Goal: Transaction & Acquisition: Purchase product/service

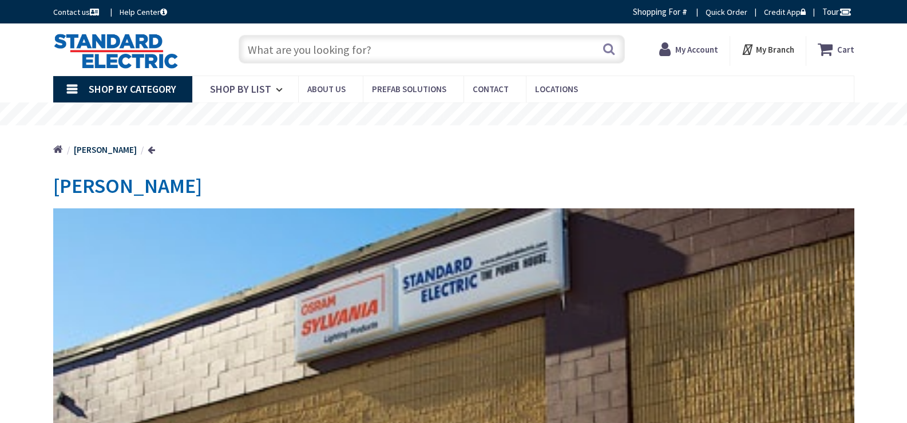
click at [691, 48] on strong "My Account" at bounding box center [696, 49] width 43 height 11
click at [684, 49] on strong "My Account" at bounding box center [686, 49] width 43 height 11
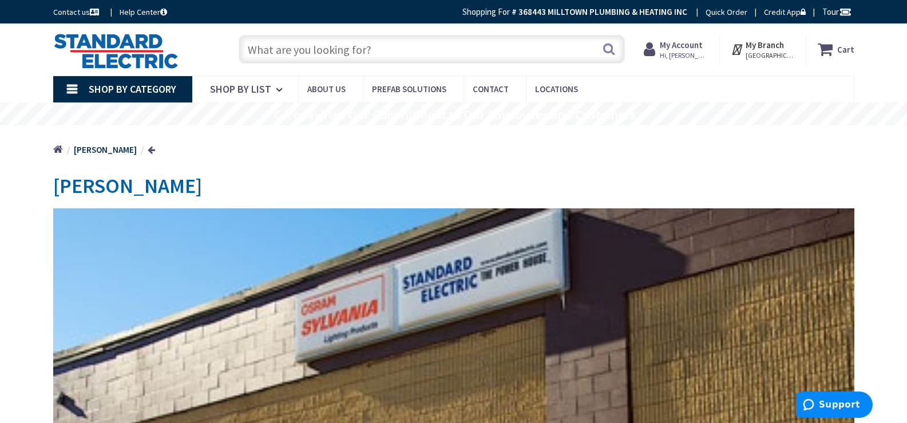
click at [700, 53] on span "Hi, Tim" at bounding box center [684, 55] width 49 height 9
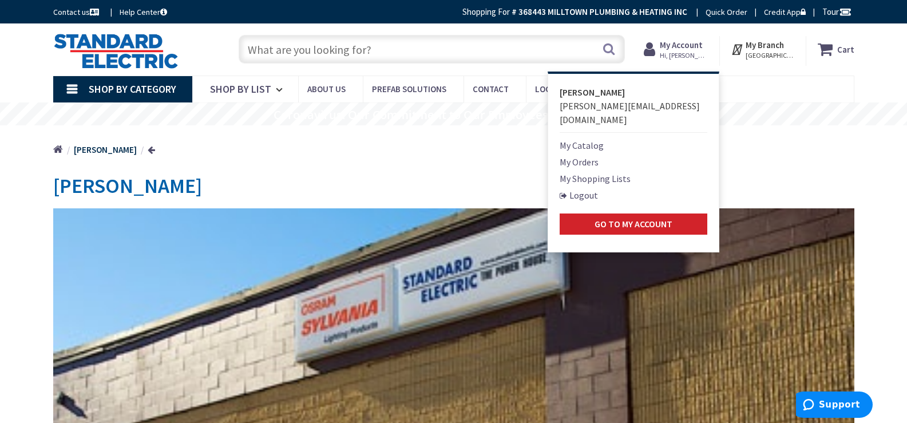
click at [596, 172] on link "My Shopping Lists" at bounding box center [594, 179] width 71 height 14
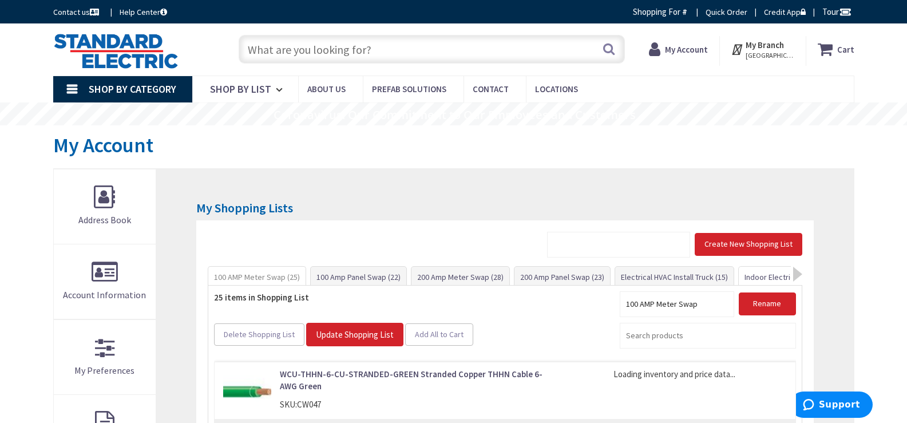
click at [756, 273] on link "Indoor Electrical Kit (35)" at bounding box center [785, 277] width 92 height 21
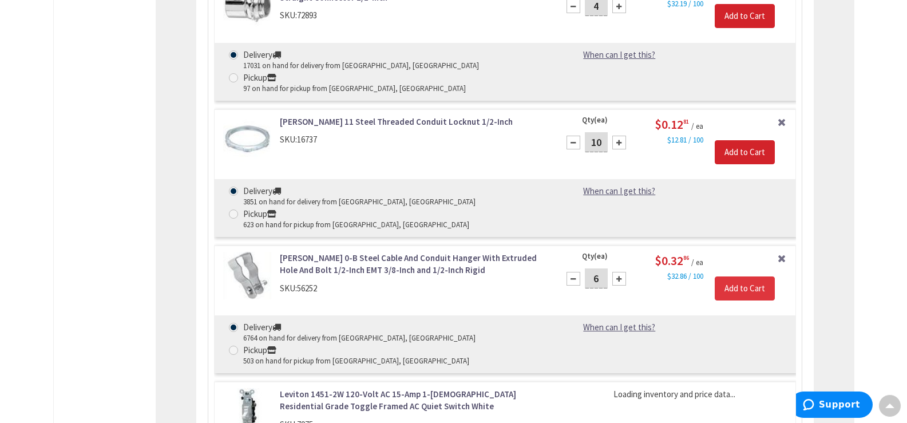
scroll to position [1233, 0]
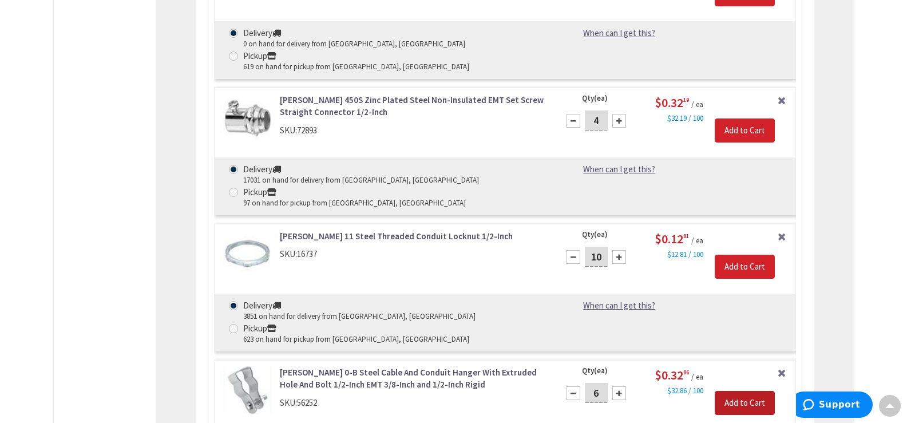
click at [739, 391] on input "Add to Cart" at bounding box center [745, 403] width 60 height 24
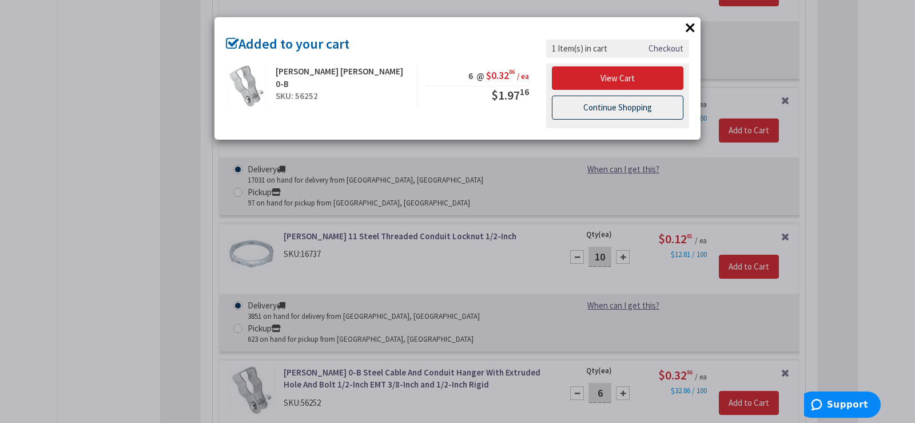
click at [645, 108] on link "Continue Shopping" at bounding box center [618, 108] width 132 height 24
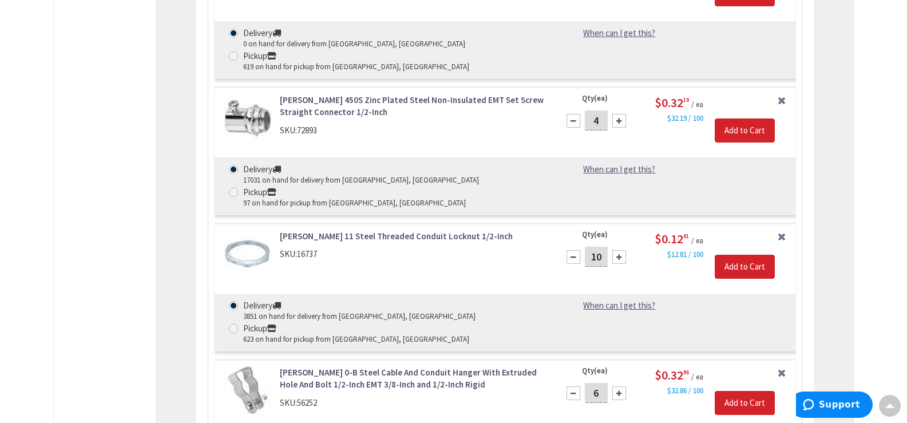
type input "1"
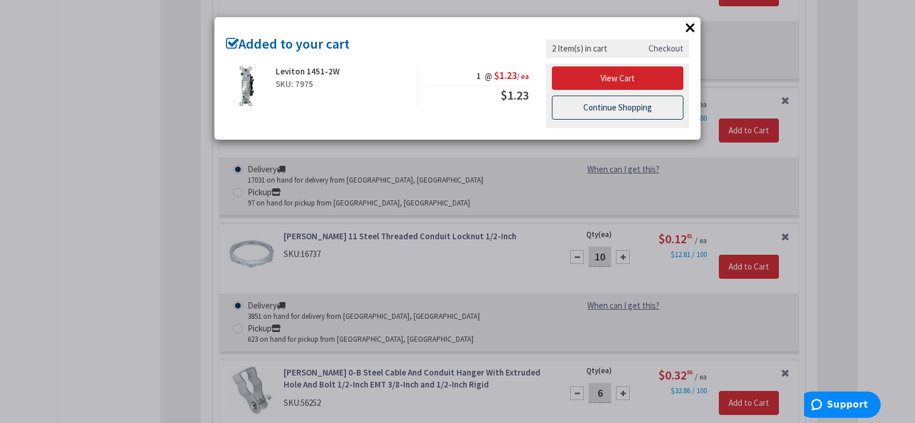
click at [594, 109] on link "Continue Shopping" at bounding box center [618, 108] width 132 height 24
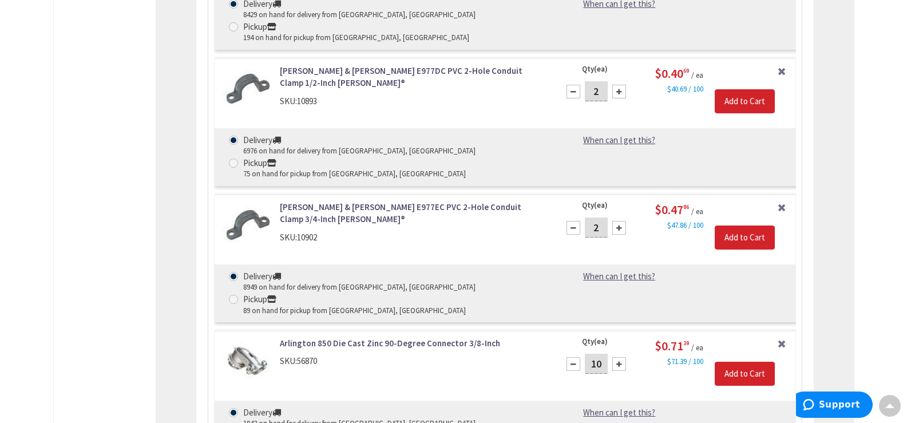
scroll to position [1862, 0]
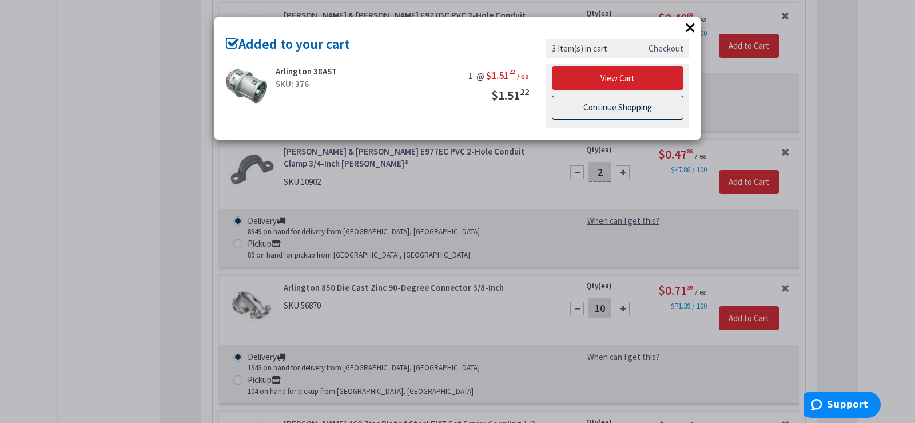
click at [655, 110] on link "Continue Shopping" at bounding box center [618, 108] width 132 height 24
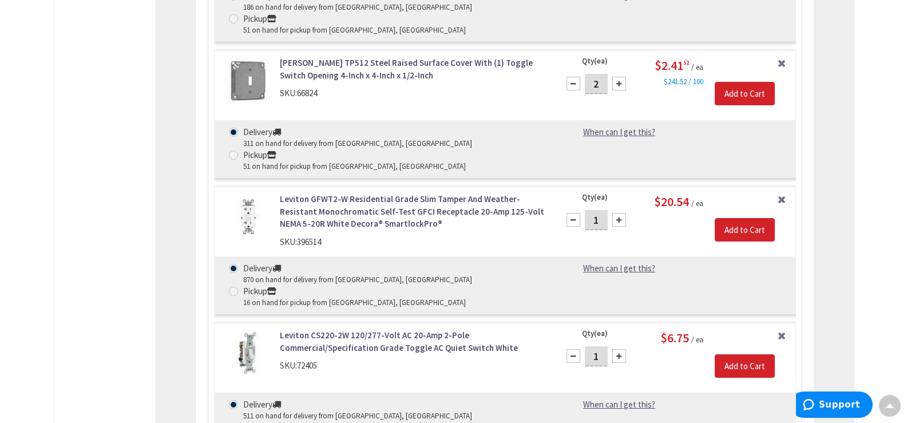
scroll to position [3464, 0]
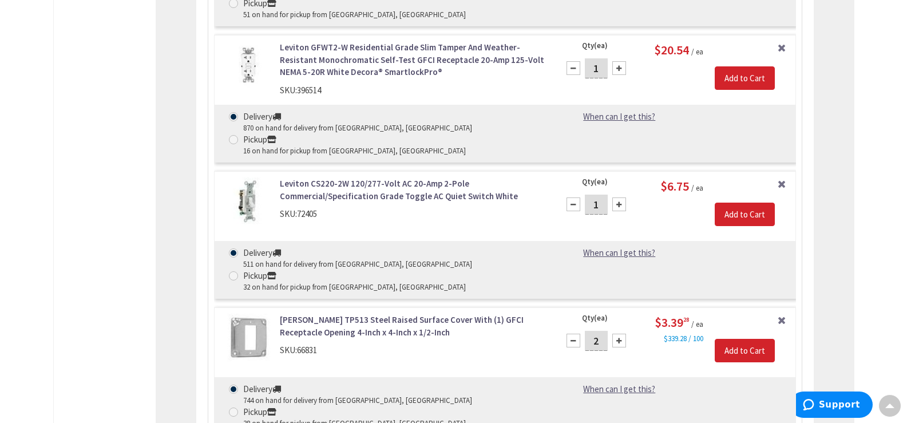
type input "1"
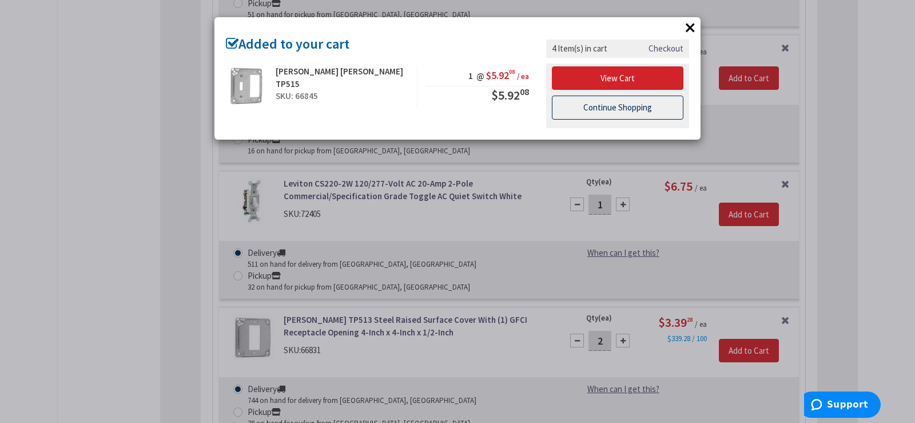
click at [616, 106] on link "Continue Shopping" at bounding box center [618, 108] width 132 height 24
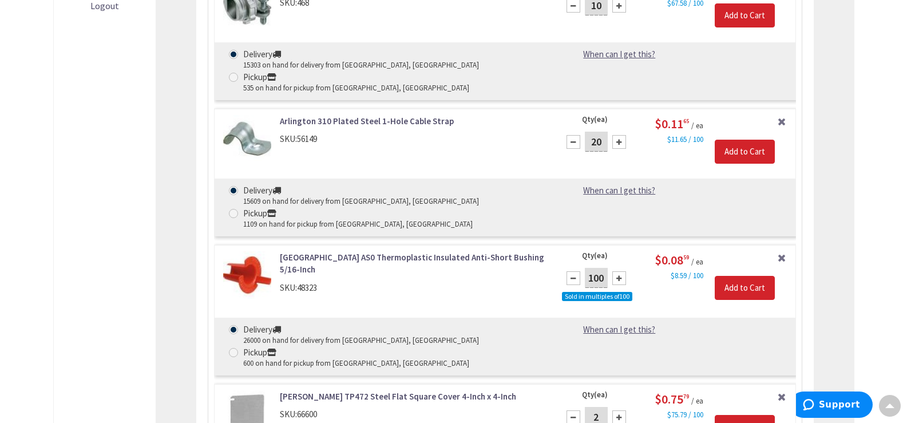
scroll to position [0, 0]
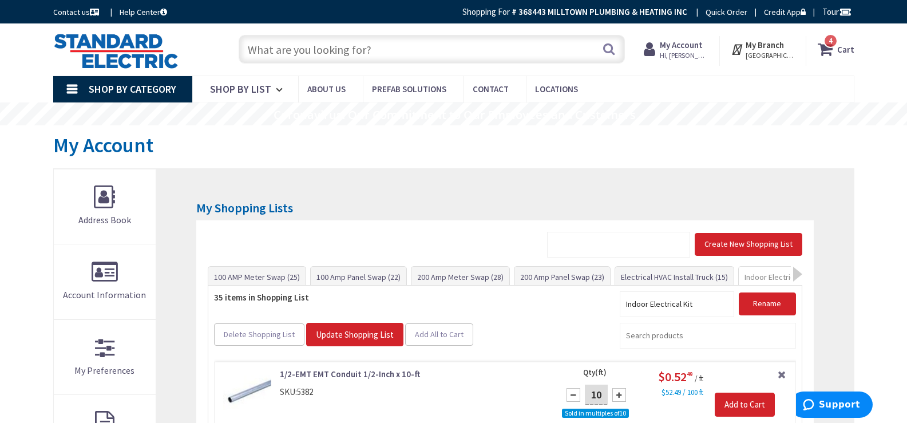
click at [832, 48] on icon at bounding box center [826, 49] width 19 height 21
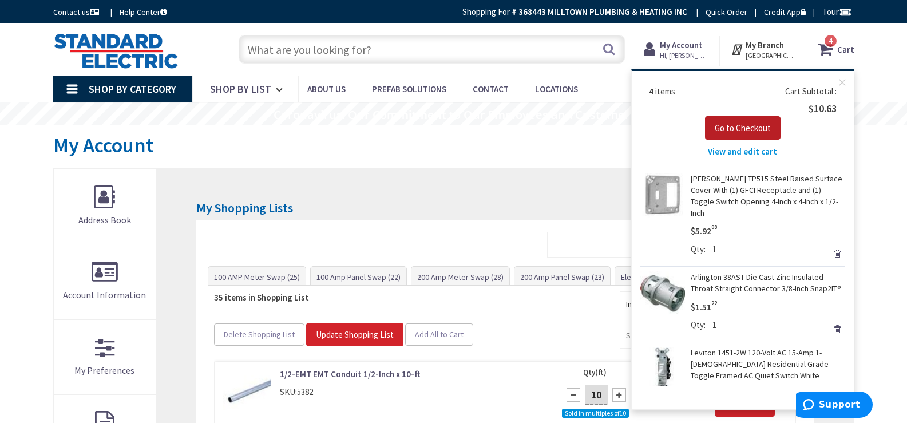
click at [735, 126] on span "Go to Checkout" at bounding box center [743, 127] width 56 height 11
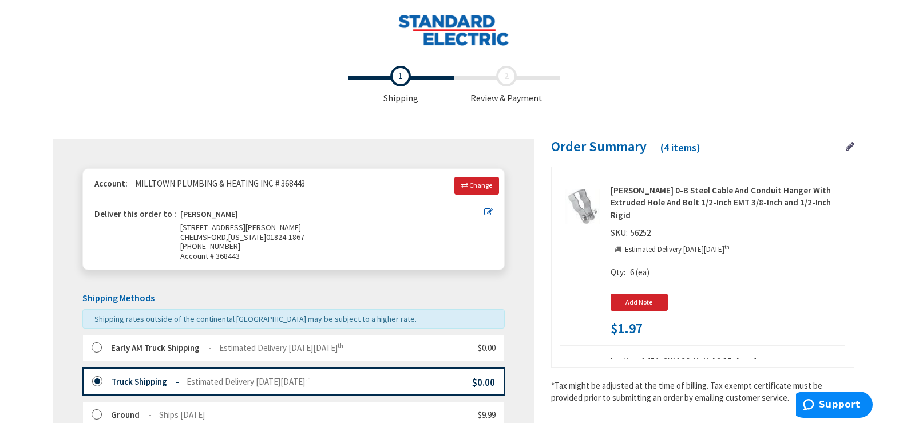
click at [146, 343] on strong "Early AM Truck Shipping" at bounding box center [161, 347] width 101 height 11
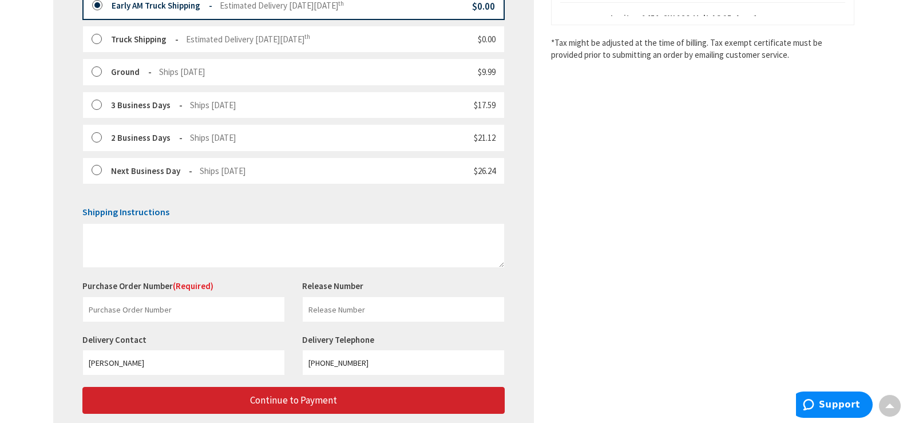
scroll to position [343, 0]
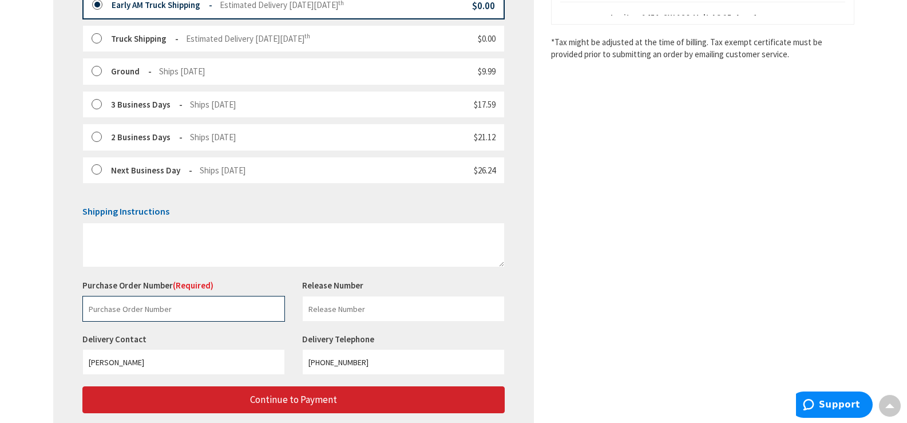
click at [184, 312] on input "text" at bounding box center [183, 309] width 203 height 26
paste input "229197771"
type input "229197771"
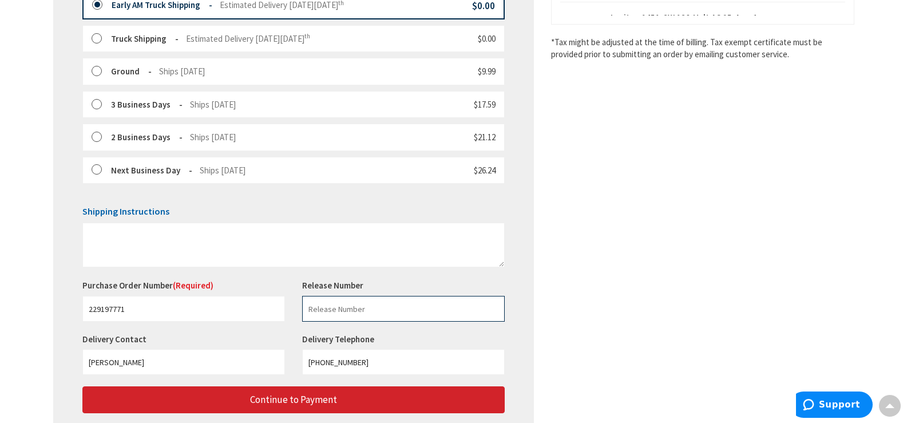
click at [413, 315] on input "text" at bounding box center [403, 309] width 203 height 26
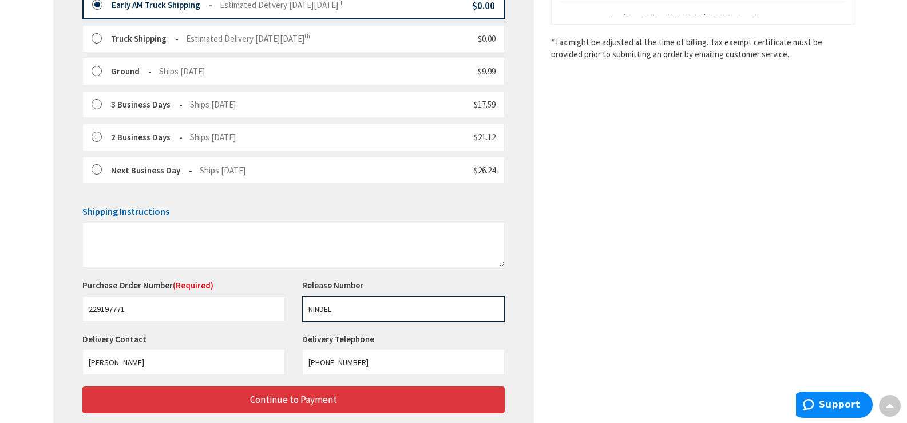
type input "NINDEL"
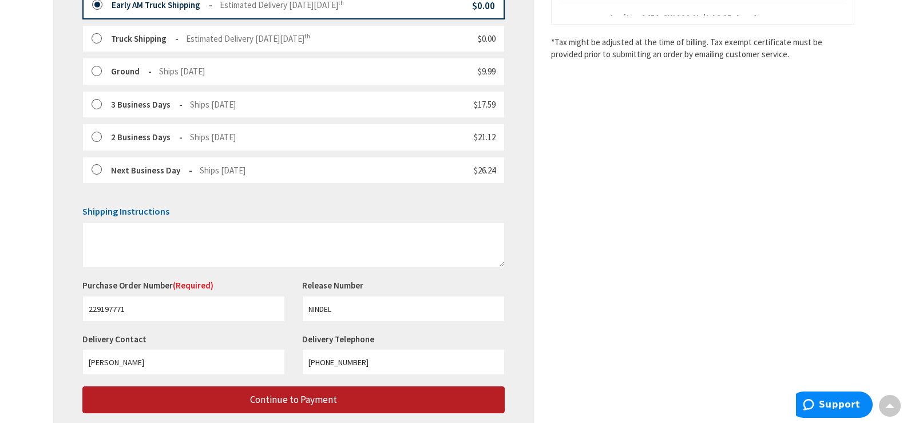
click at [355, 395] on button "Continue to Payment" at bounding box center [293, 399] width 422 height 27
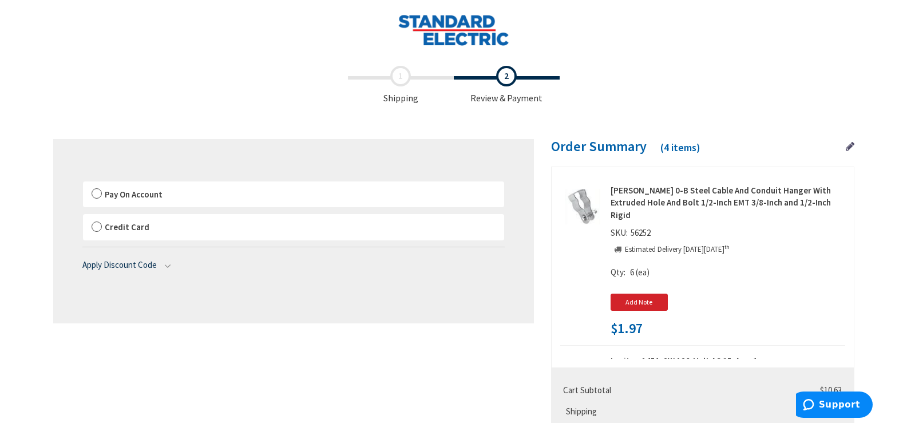
click at [138, 196] on span "Pay On Account" at bounding box center [134, 194] width 58 height 11
click at [83, 184] on input "Pay On Account" at bounding box center [83, 184] width 0 height 0
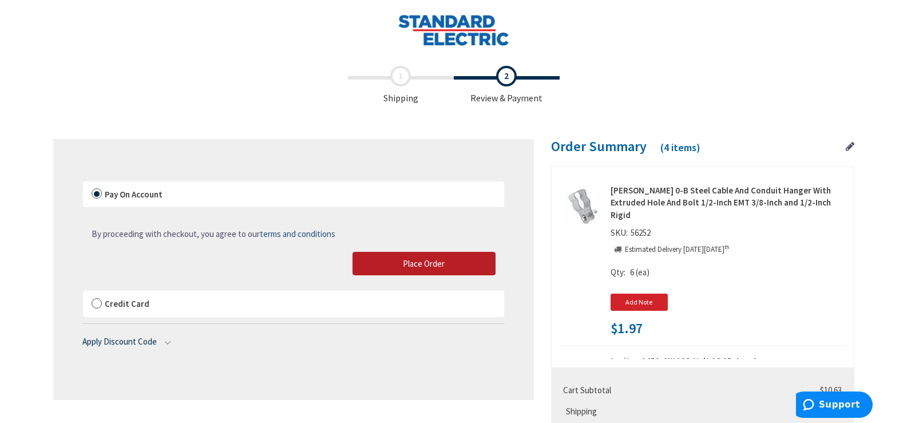
click at [418, 264] on span "Place Order" at bounding box center [424, 263] width 42 height 11
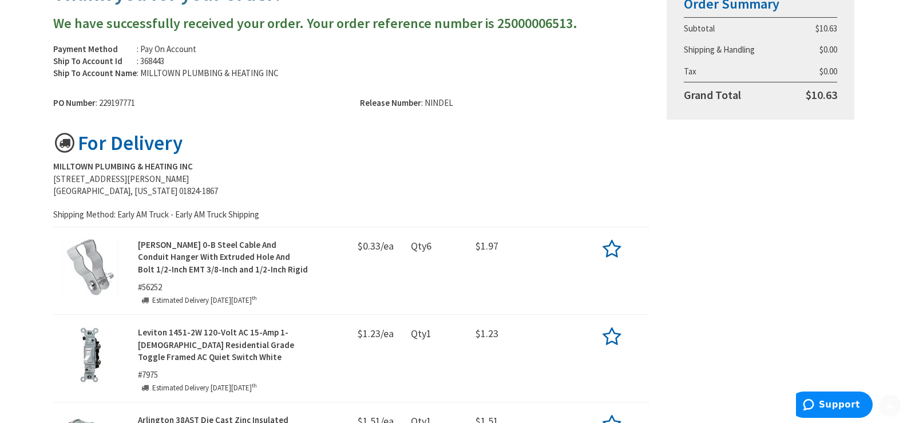
scroll to position [229, 0]
